Goal: Task Accomplishment & Management: Complete application form

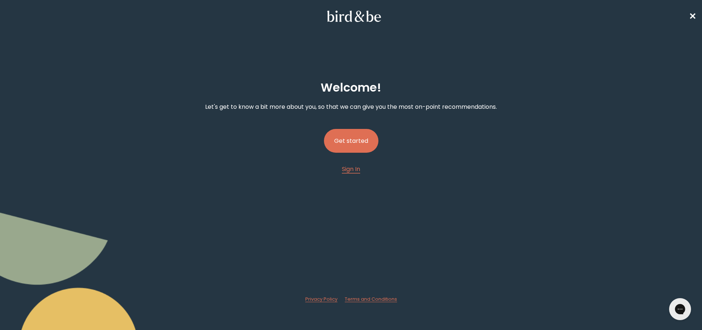
click at [346, 135] on button "Get started" at bounding box center [351, 141] width 54 height 24
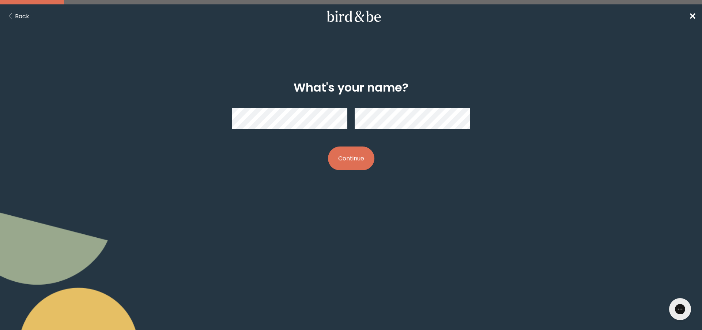
click at [351, 161] on button "Continue" at bounding box center [351, 158] width 46 height 24
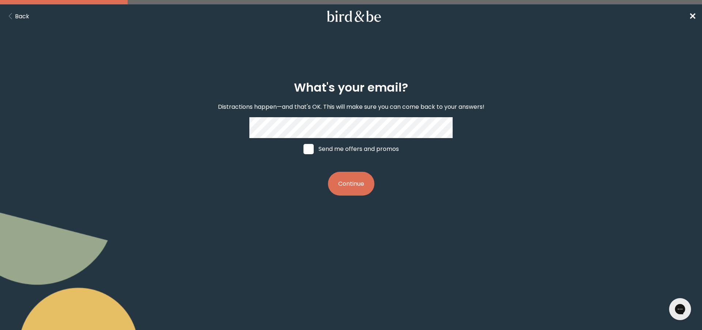
click at [309, 152] on span at bounding box center [309, 149] width 10 height 10
click at [304, 149] on input "Send me offers and promos" at bounding box center [303, 148] width 0 height 0
click at [306, 150] on img at bounding box center [309, 149] width 10 height 10
click at [304, 149] on input "Send me offers and promos" at bounding box center [303, 148] width 0 height 0
checkbox input "false"
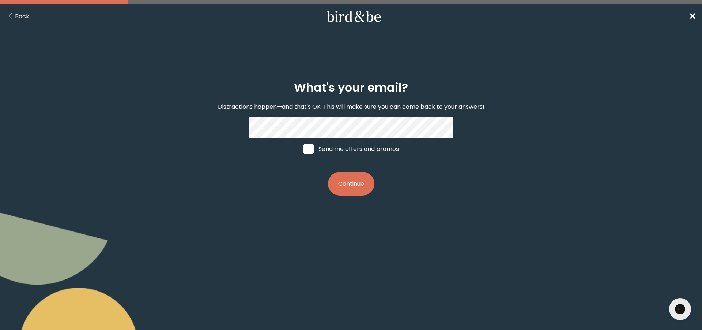
click at [355, 187] on button "Continue" at bounding box center [351, 184] width 46 height 24
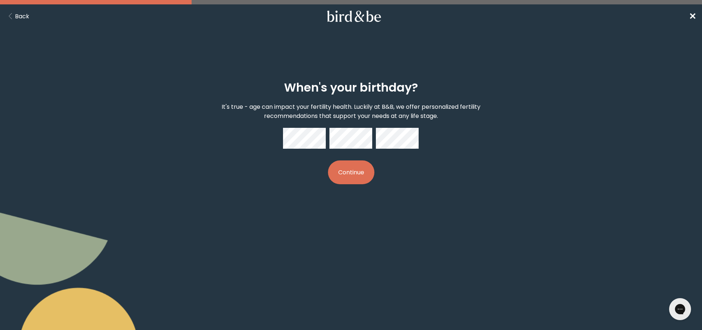
click at [353, 174] on button "Continue" at bounding box center [351, 172] width 46 height 24
click at [343, 170] on button "Continue" at bounding box center [351, 172] width 46 height 24
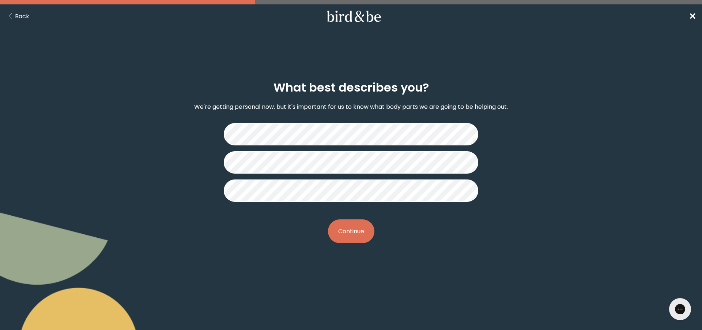
click at [360, 236] on button "Continue" at bounding box center [351, 231] width 46 height 24
click at [360, 225] on button "Continue" at bounding box center [351, 231] width 46 height 24
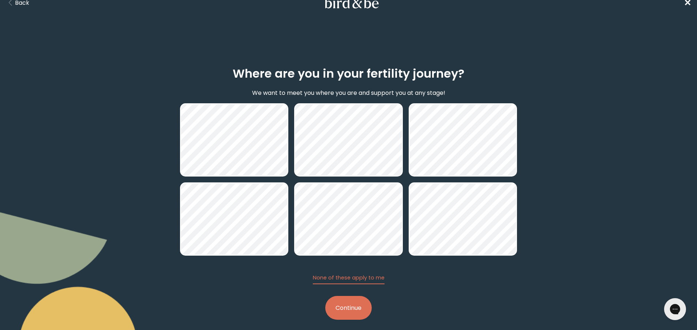
scroll to position [21, 0]
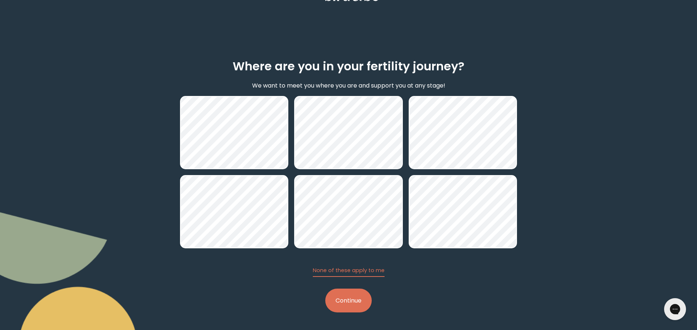
click at [359, 301] on button "Continue" at bounding box center [348, 300] width 46 height 24
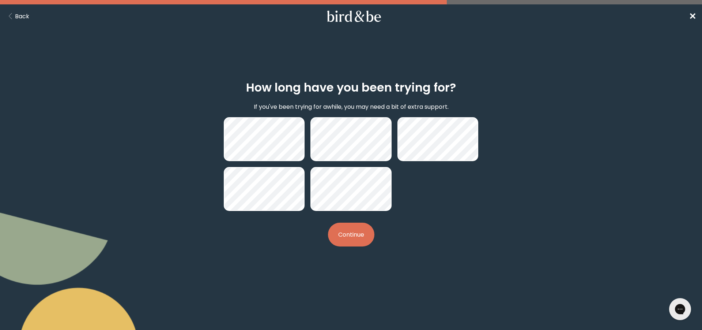
click at [365, 233] on button "Continue" at bounding box center [351, 234] width 46 height 24
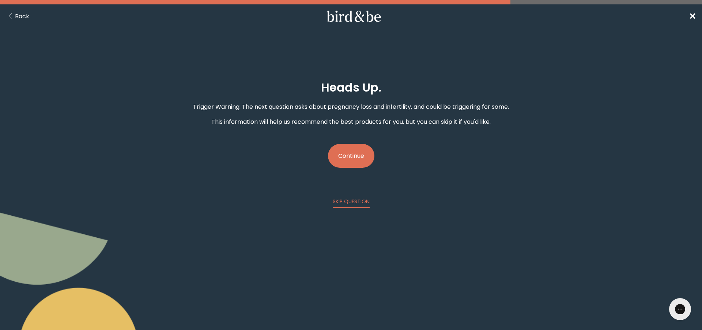
click at [361, 153] on button "Continue" at bounding box center [351, 156] width 46 height 24
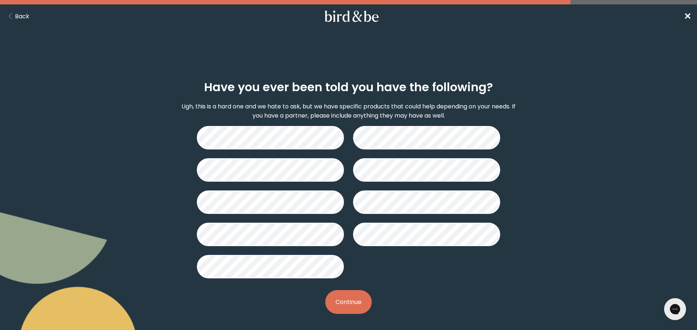
click at [352, 302] on button "Continue" at bounding box center [348, 302] width 46 height 24
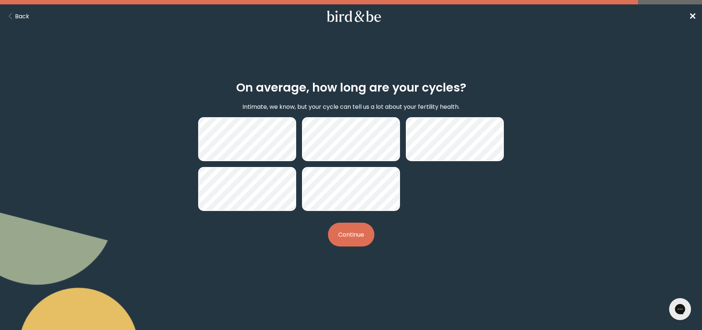
click at [358, 237] on button "Continue" at bounding box center [351, 234] width 46 height 24
